Goal: Task Accomplishment & Management: Complete application form

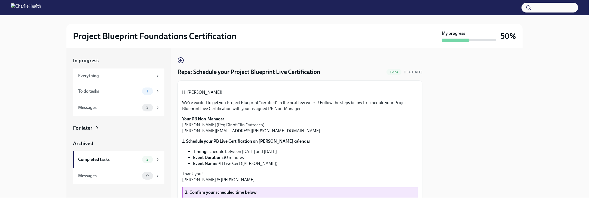
scroll to position [120, 0]
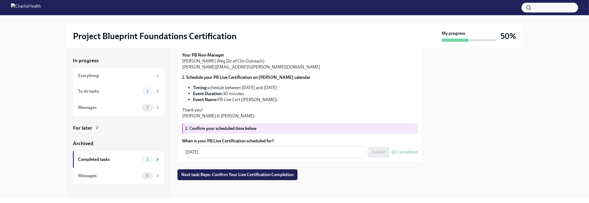
click at [231, 153] on textarea "[DATE]" at bounding box center [274, 152] width 178 height 7
click at [119, 94] on div "To do tasks" at bounding box center [109, 91] width 62 height 6
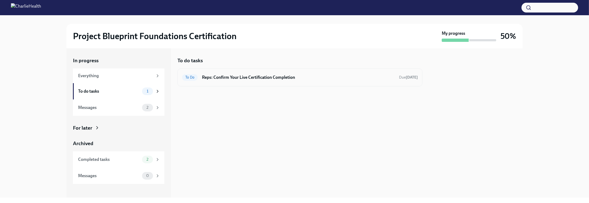
click at [318, 81] on div "To Do Reps: Confirm Your Live Certification Completion Due [DATE]" at bounding box center [300, 77] width 236 height 9
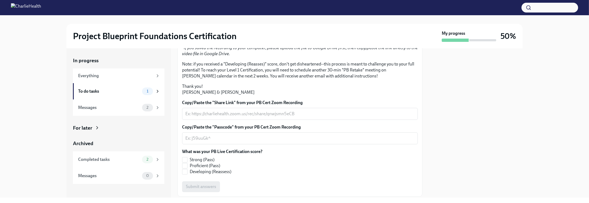
scroll to position [35, 0]
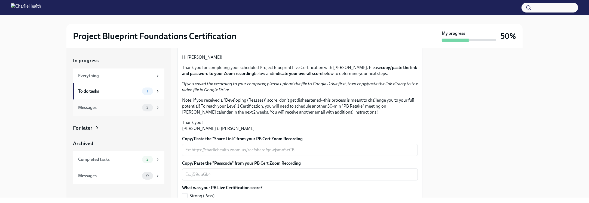
click at [110, 110] on div "Messages" at bounding box center [109, 108] width 62 height 6
